Goal: Information Seeking & Learning: Learn about a topic

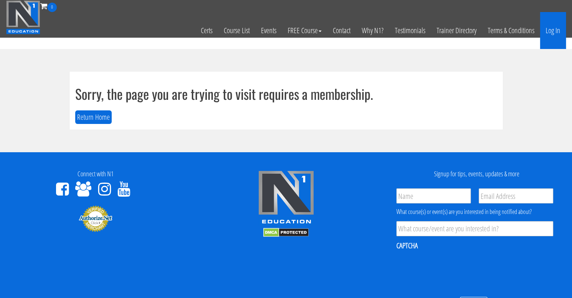
click at [558, 30] on link "Log In" at bounding box center [553, 30] width 26 height 37
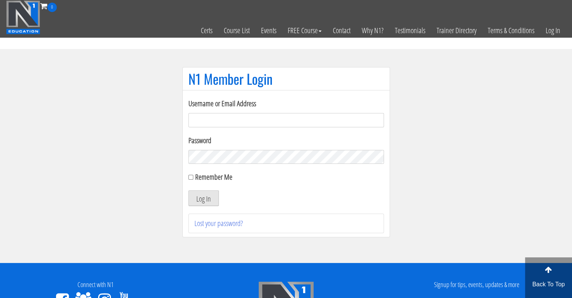
type input "[EMAIL_ADDRESS][DOMAIN_NAME]"
click at [205, 198] on button "Log In" at bounding box center [204, 198] width 30 height 16
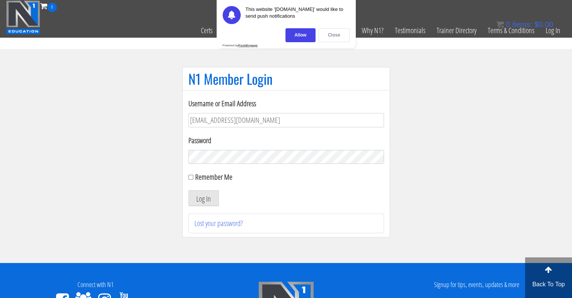
click at [339, 31] on div "Close" at bounding box center [334, 35] width 31 height 14
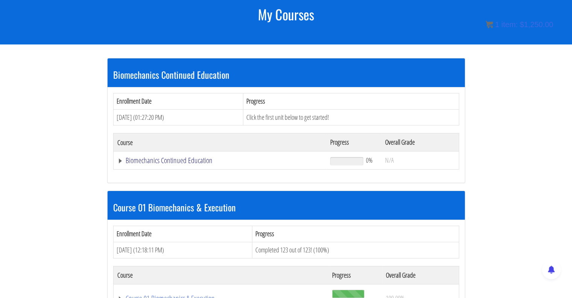
scroll to position [101, 0]
click at [194, 162] on link "Biomechanics Continued Education" at bounding box center [220, 161] width 206 height 8
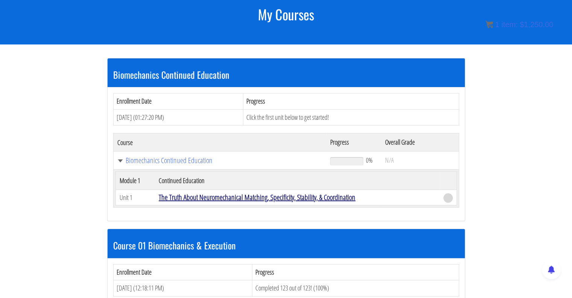
click at [201, 200] on link "The Truth About Neuromechanical Matching, Specificity, Stability, & Coordination" at bounding box center [257, 197] width 197 height 10
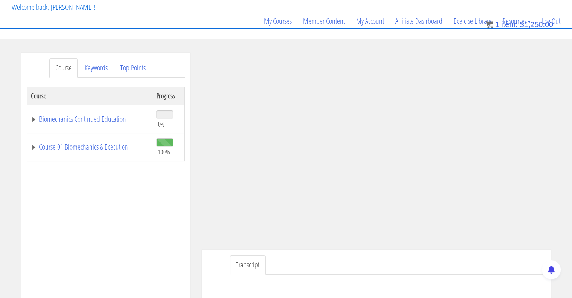
scroll to position [48, 0]
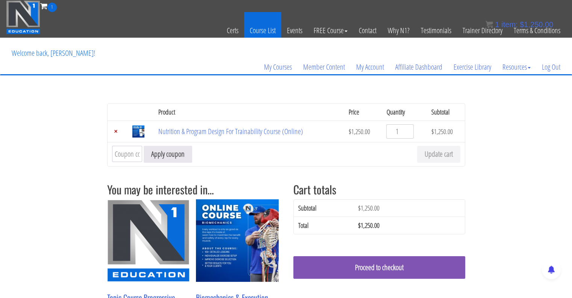
click at [265, 25] on link "Course List" at bounding box center [262, 30] width 37 height 37
